Goal: Check status: Check status

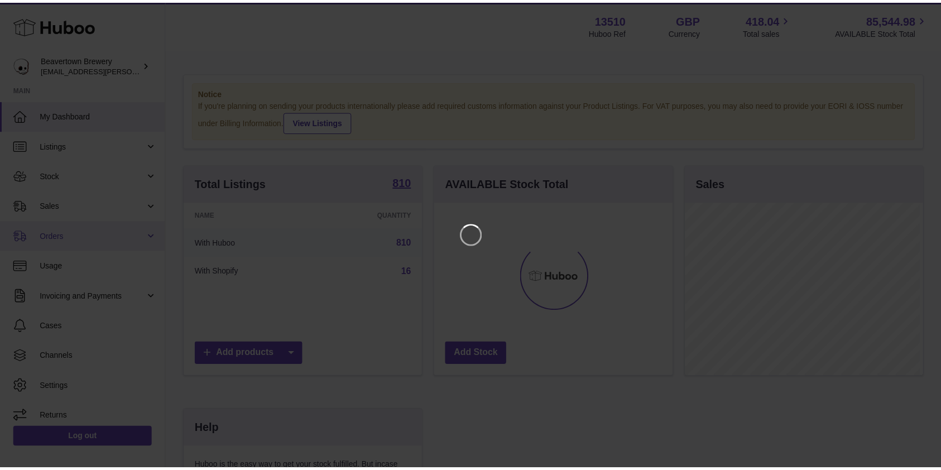
scroll to position [174, 241]
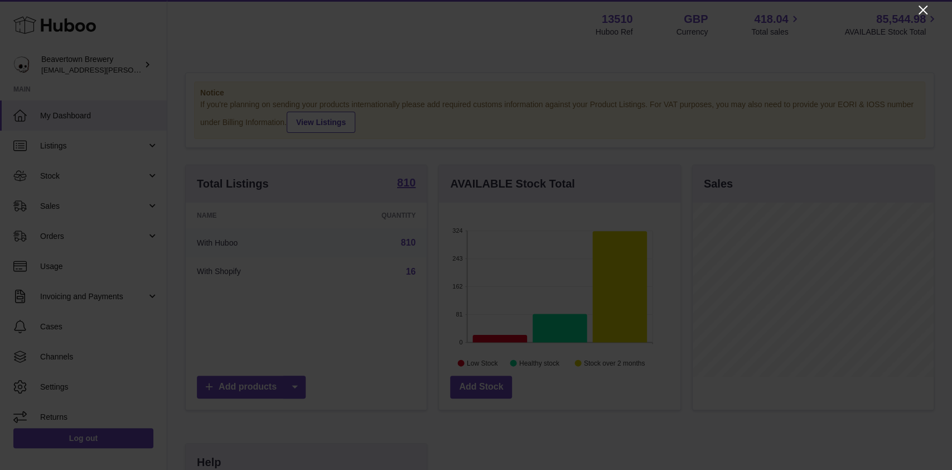
click at [920, 11] on icon "Close" at bounding box center [923, 9] width 13 height 13
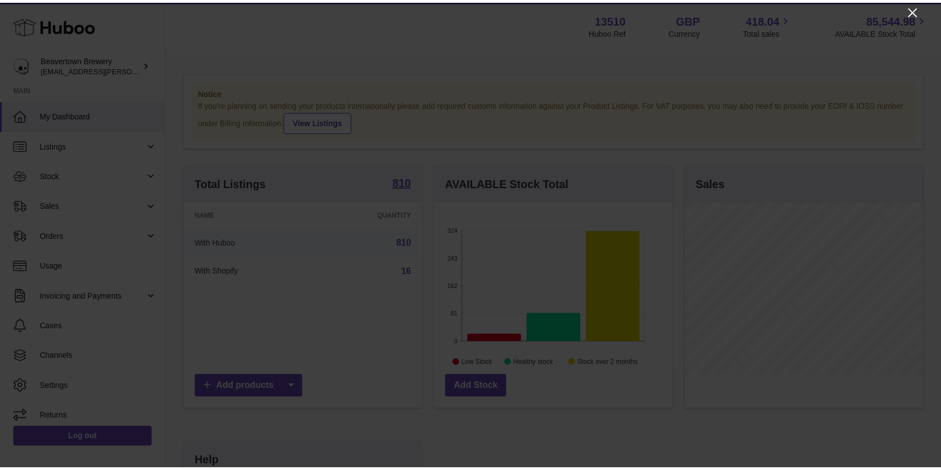
scroll to position [557807, 557743]
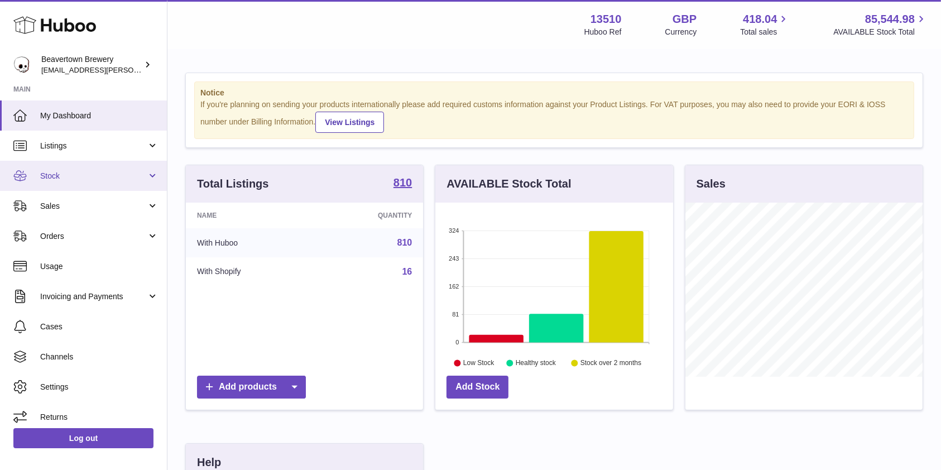
click at [87, 182] on link "Stock" at bounding box center [83, 176] width 167 height 30
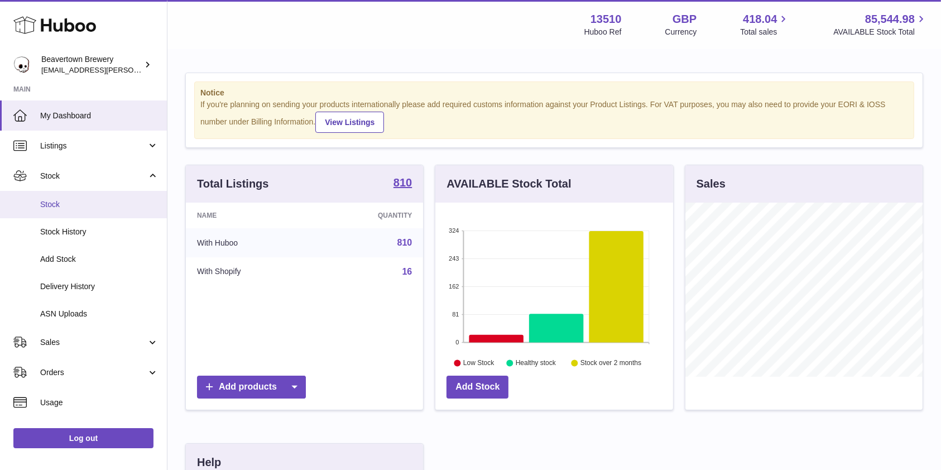
click at [76, 205] on span "Stock" at bounding box center [99, 204] width 118 height 11
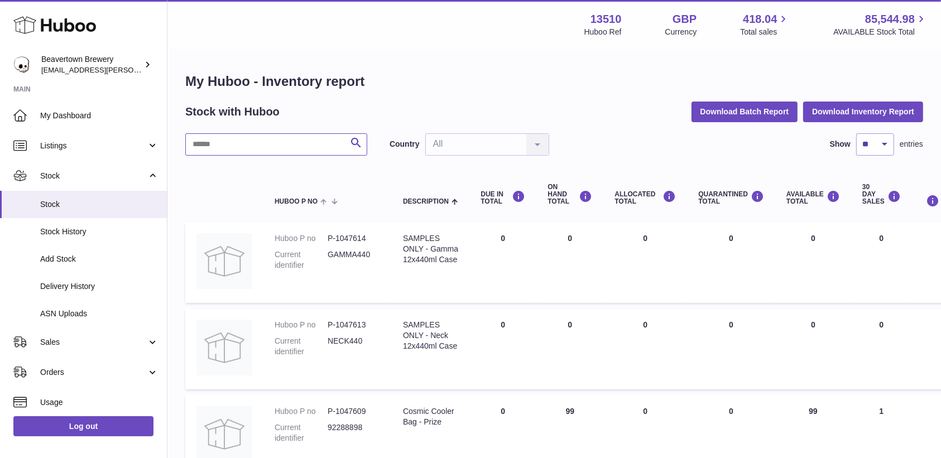
click at [296, 151] on input "text" at bounding box center [276, 144] width 182 height 22
type input "*****"
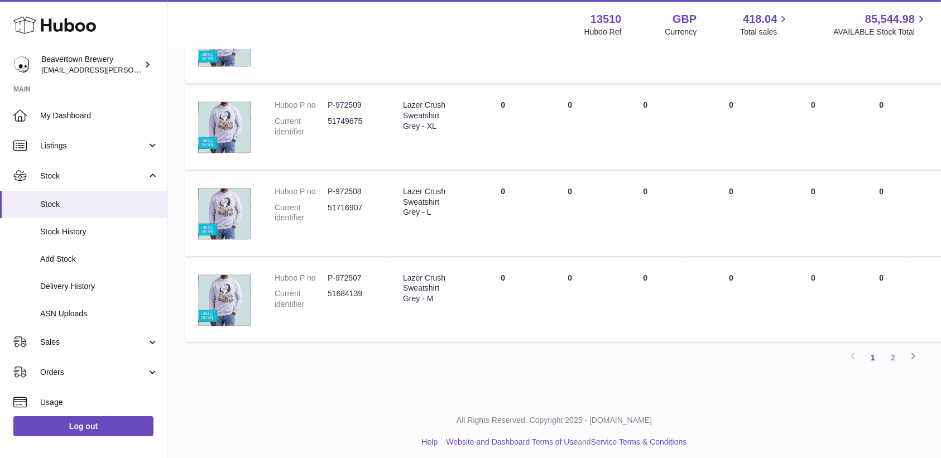
scroll to position [728, 0]
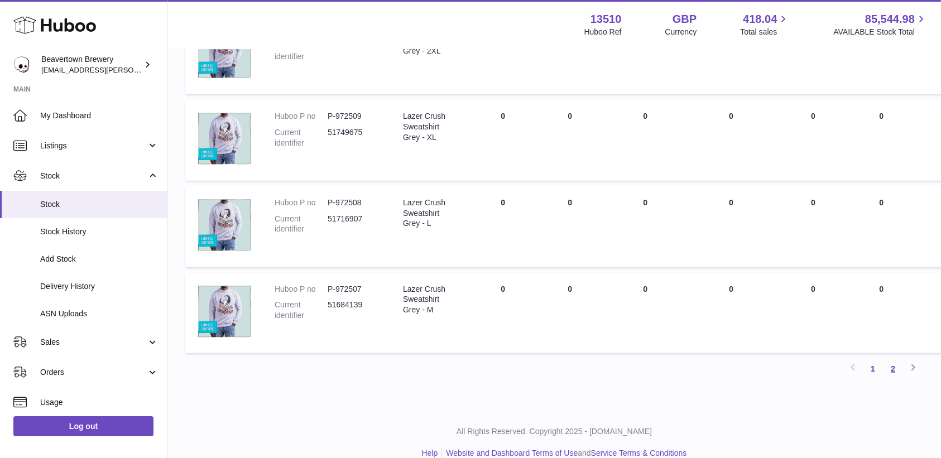
click at [891, 371] on link "2" at bounding box center [893, 369] width 20 height 20
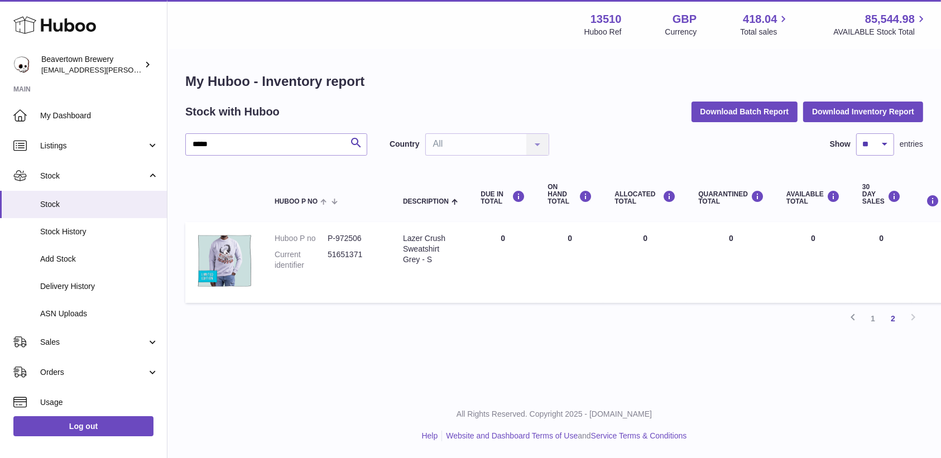
scroll to position [11, 0]
click at [868, 309] on link "1" at bounding box center [873, 319] width 20 height 20
